Goal: Task Accomplishment & Management: Manage account settings

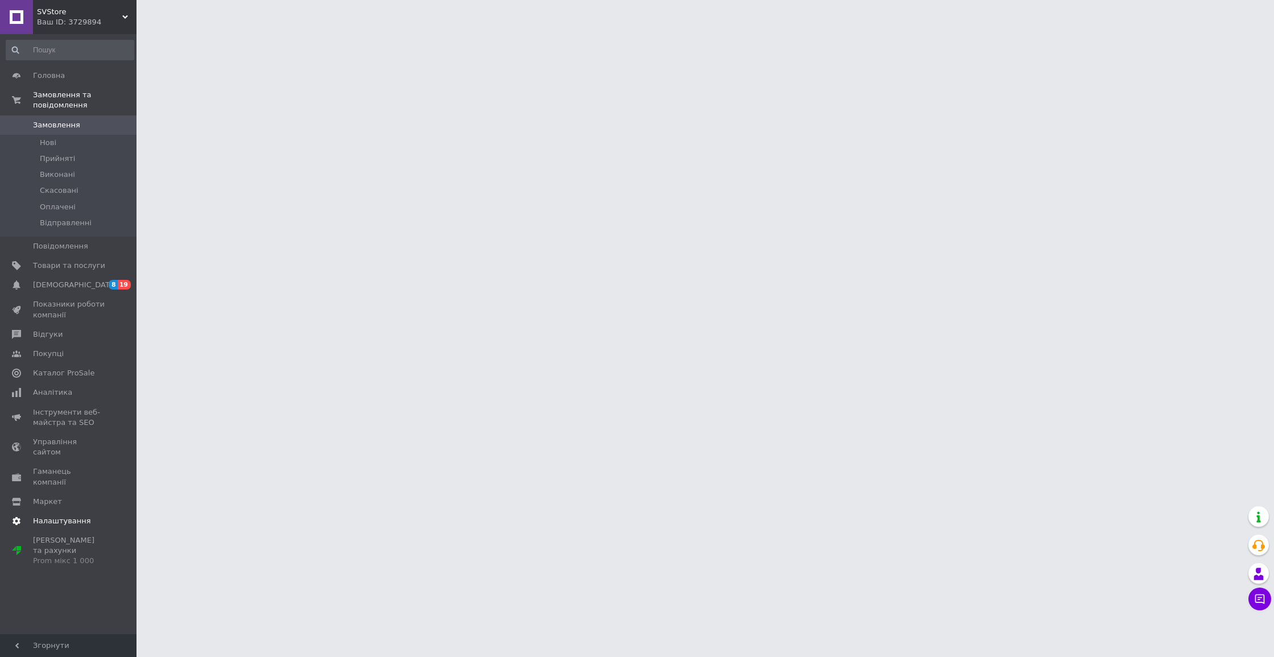
click at [56, 516] on span "Налаштування" at bounding box center [62, 521] width 58 height 10
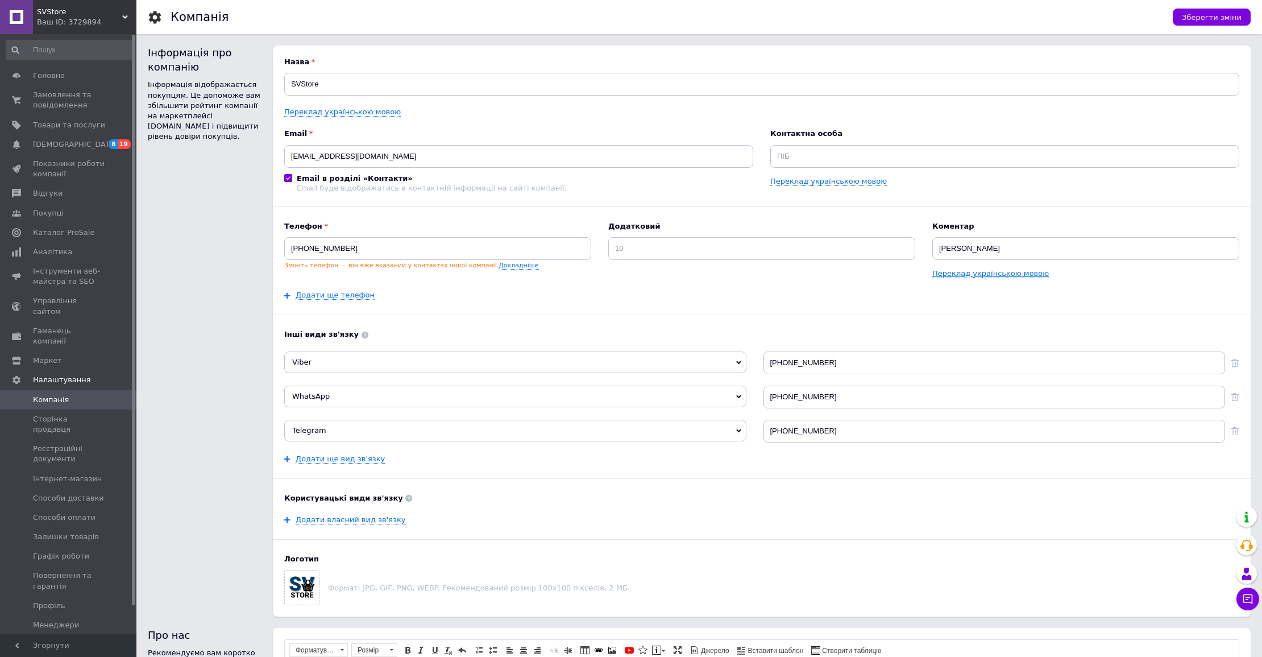
click at [981, 274] on link "Переклад українською мовою" at bounding box center [990, 273] width 117 height 9
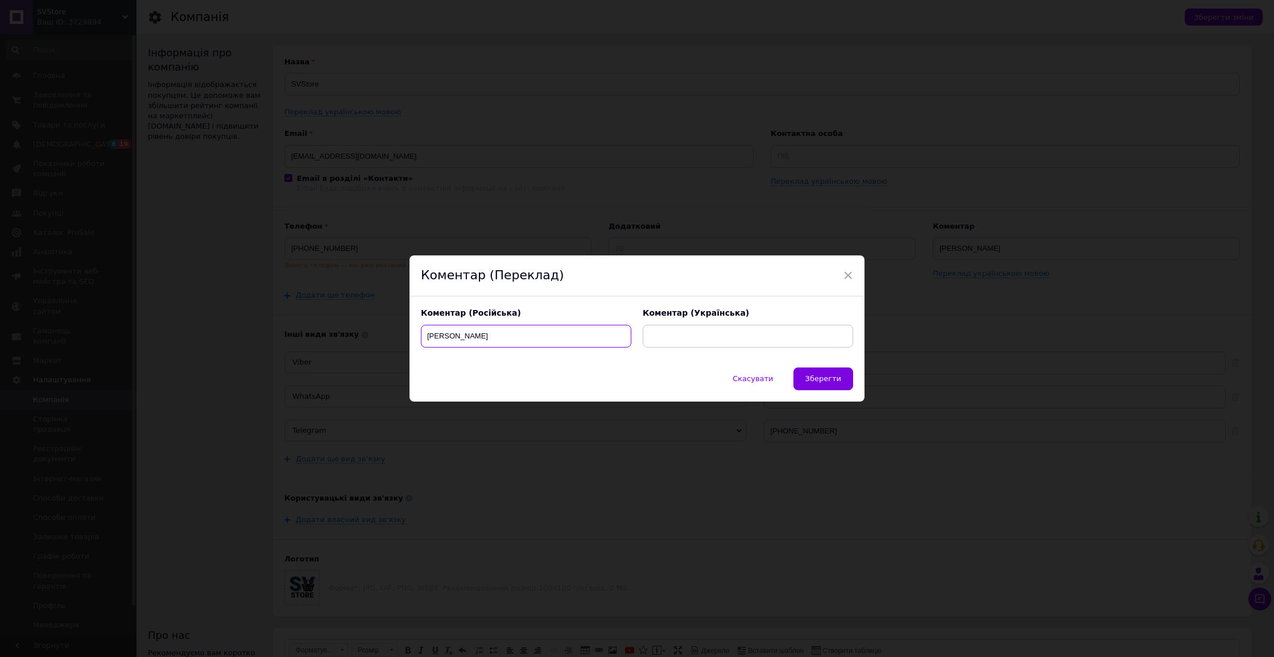
click at [536, 333] on input "[PERSON_NAME]" at bounding box center [526, 336] width 210 height 23
click at [698, 342] on input "text" at bounding box center [747, 336] width 210 height 23
paste input "[PERSON_NAME]"
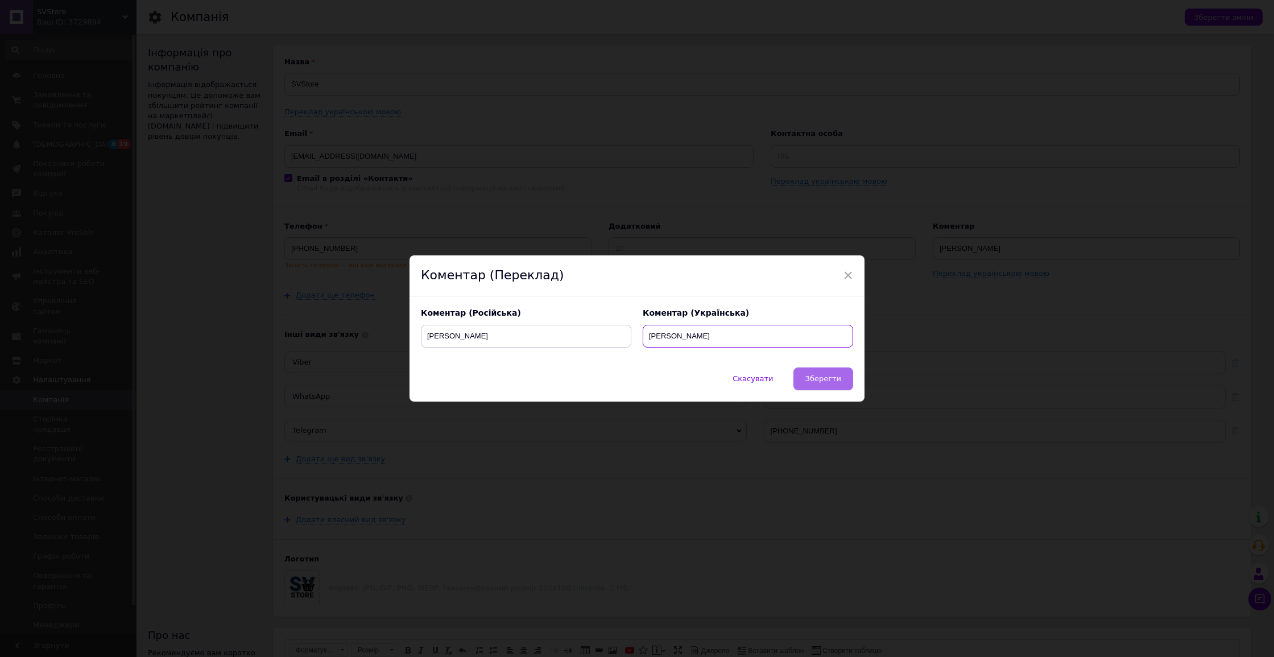
type input "[PERSON_NAME]"
click at [831, 378] on span "Зберегти" at bounding box center [823, 378] width 36 height 9
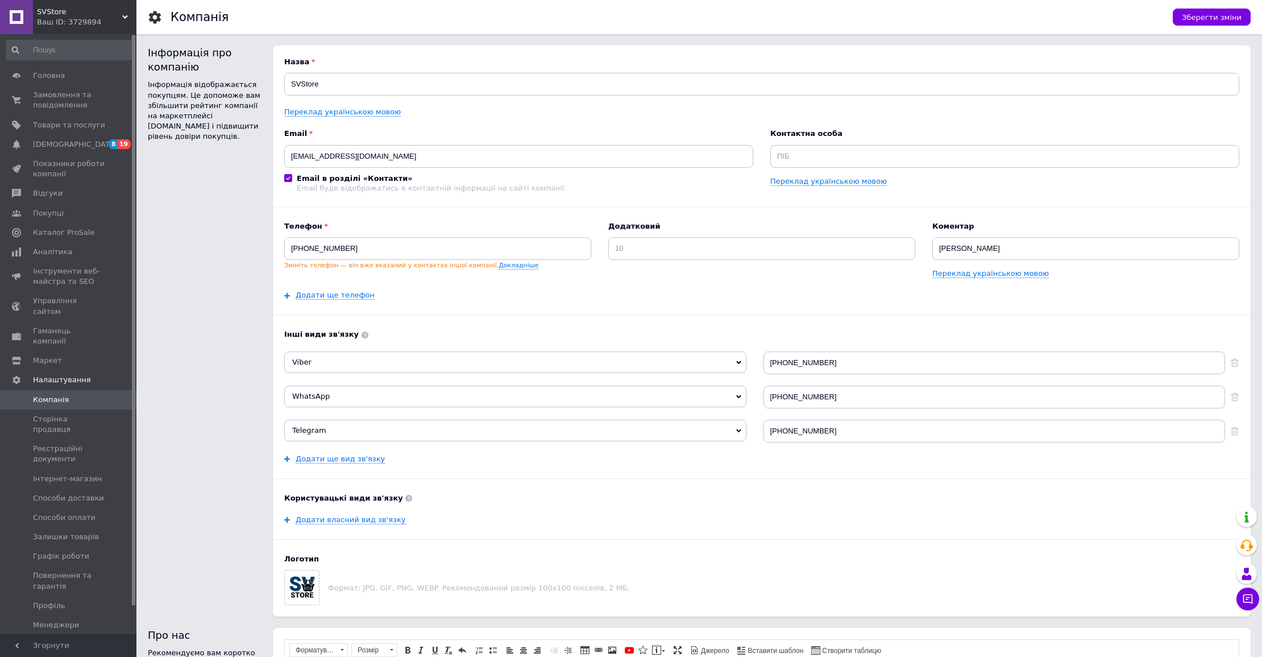
drag, startPoint x: 1205, startPoint y: 22, endPoint x: 1206, endPoint y: 16, distance: 5.9
click at [1205, 20] on button "Зберегти зміни" at bounding box center [1212, 17] width 78 height 17
click at [977, 270] on link "Переклад українською мовою" at bounding box center [990, 273] width 117 height 9
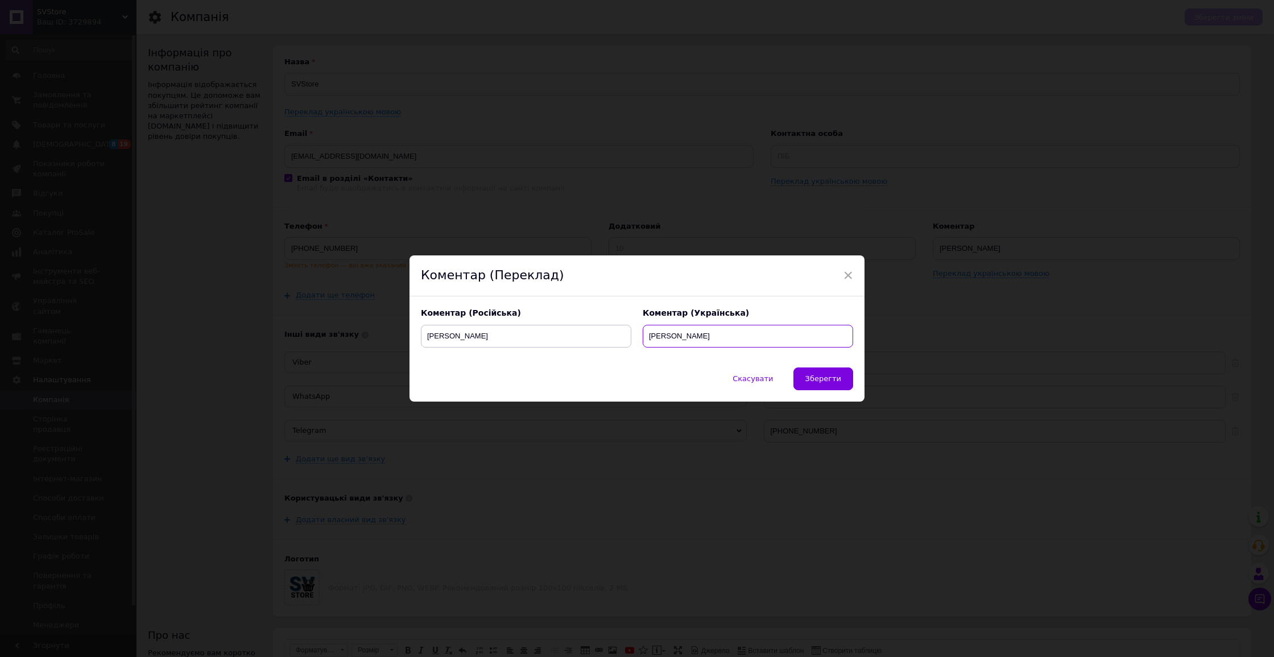
click at [701, 339] on input "[PERSON_NAME]" at bounding box center [747, 336] width 210 height 23
paste input "т"
type input "[PERSON_NAME]"
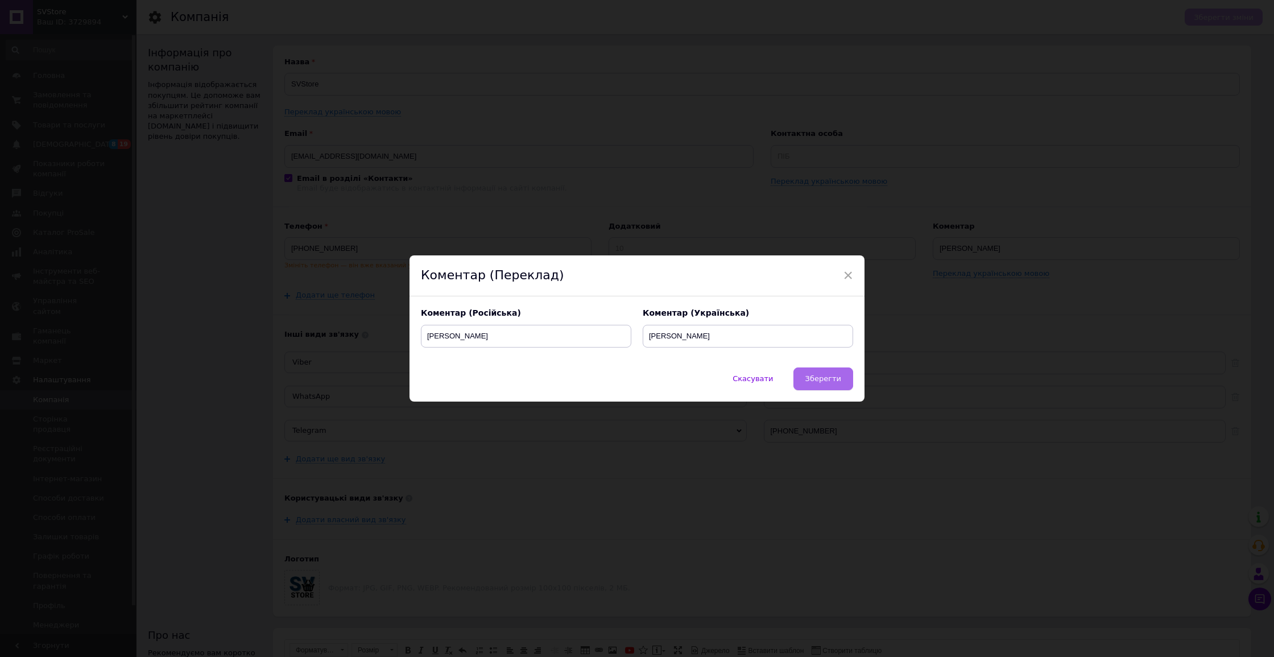
click at [832, 372] on button "Зберегти" at bounding box center [823, 378] width 60 height 23
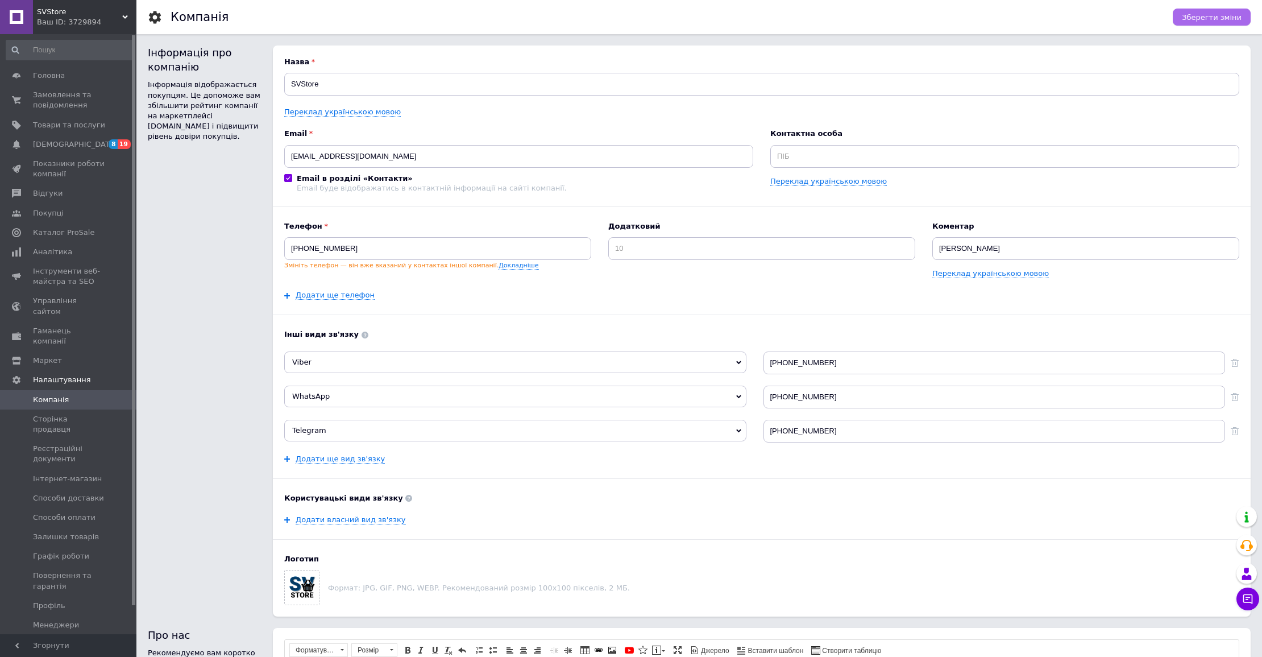
click at [1207, 14] on span "Зберегти зміни" at bounding box center [1212, 17] width 60 height 9
